Goal: Task Accomplishment & Management: Use online tool/utility

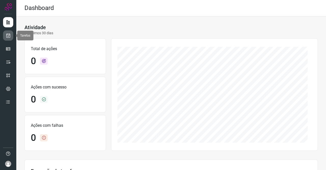
click at [9, 35] on icon at bounding box center [8, 35] width 5 height 5
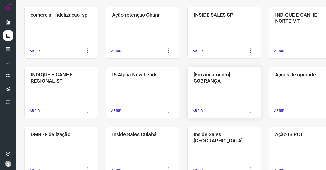
click at [205, 79] on h3 "[Em andamento] COBRANÇA" at bounding box center [224, 77] width 61 height 12
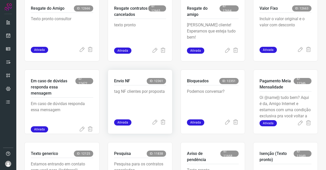
scroll to position [199, 0]
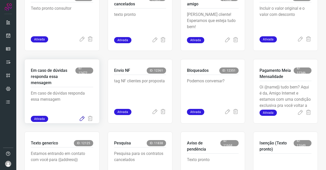
click at [83, 118] on icon at bounding box center [82, 119] width 6 height 6
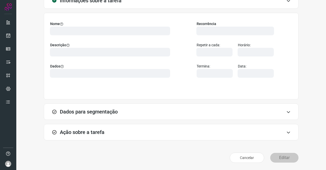
scroll to position [29, 0]
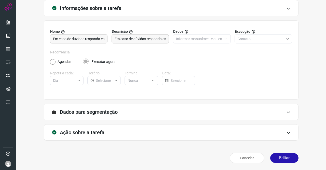
click at [111, 132] on div "Ação sobre a tarefa" at bounding box center [171, 132] width 255 height 16
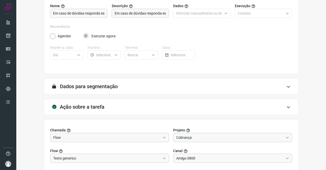
scroll to position [106, 0]
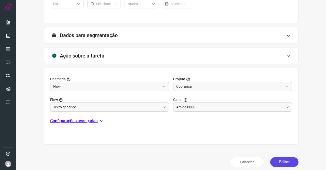
click at [279, 156] on div "Cancelar Editar" at bounding box center [171, 162] width 255 height 14
click at [280, 159] on button "Editar" at bounding box center [285, 162] width 28 height 10
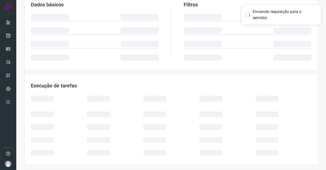
scroll to position [93, 0]
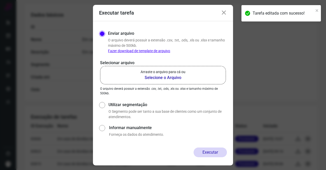
click at [166, 82] on label "Arraste o arquivo para cá ou Selecione o Arquivo" at bounding box center [163, 75] width 126 height 18
click at [0, 0] on input "Arraste o arquivo para cá ou Selecione o Arquivo" at bounding box center [0, 0] width 0 height 0
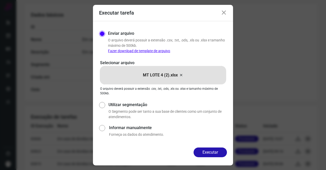
click at [216, 157] on div "Executar" at bounding box center [163, 156] width 140 height 18
click at [213, 153] on button "Executar" at bounding box center [210, 152] width 33 height 10
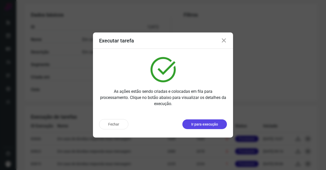
click at [207, 123] on p "Ir para execução" at bounding box center [205, 123] width 27 height 5
